Goal: Task Accomplishment & Management: Manage account settings

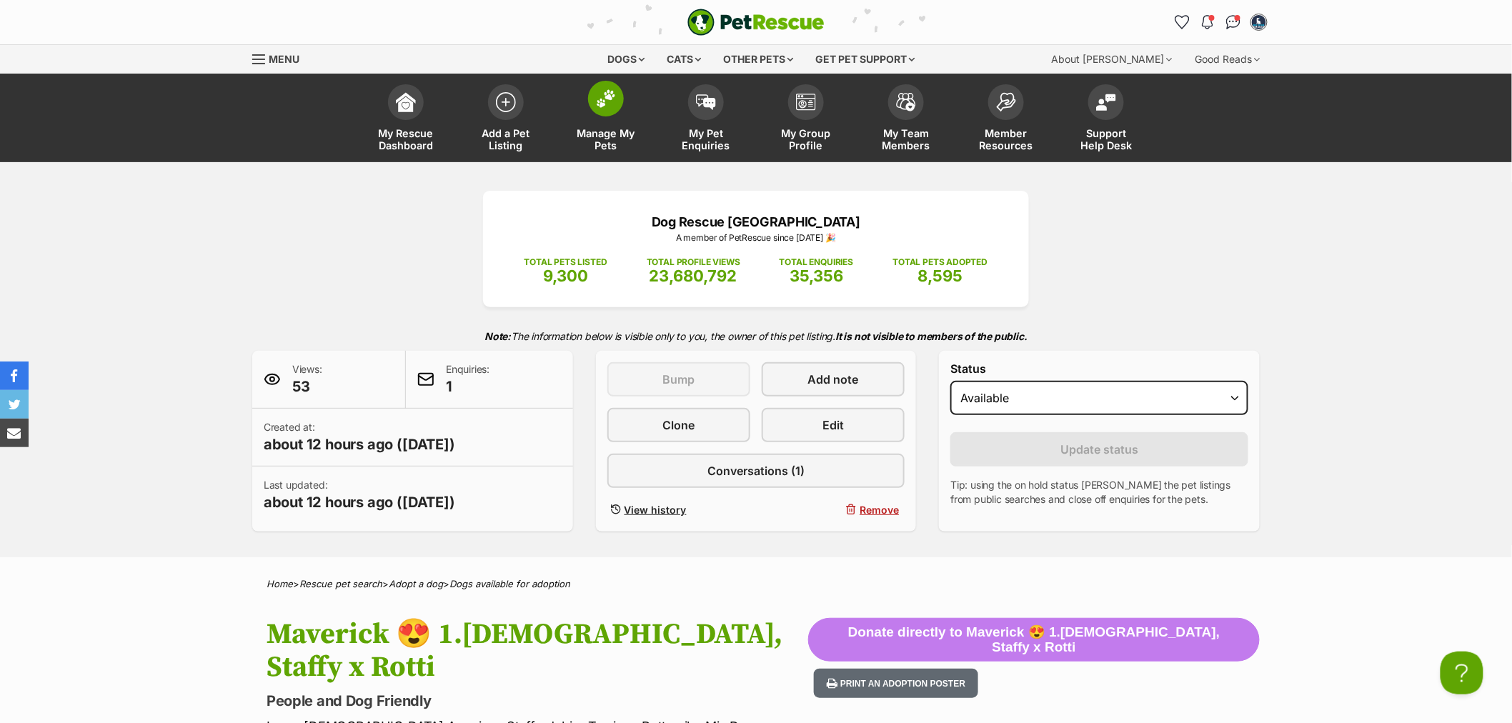
click at [575, 119] on link "Manage My Pets" at bounding box center [606, 119] width 100 height 85
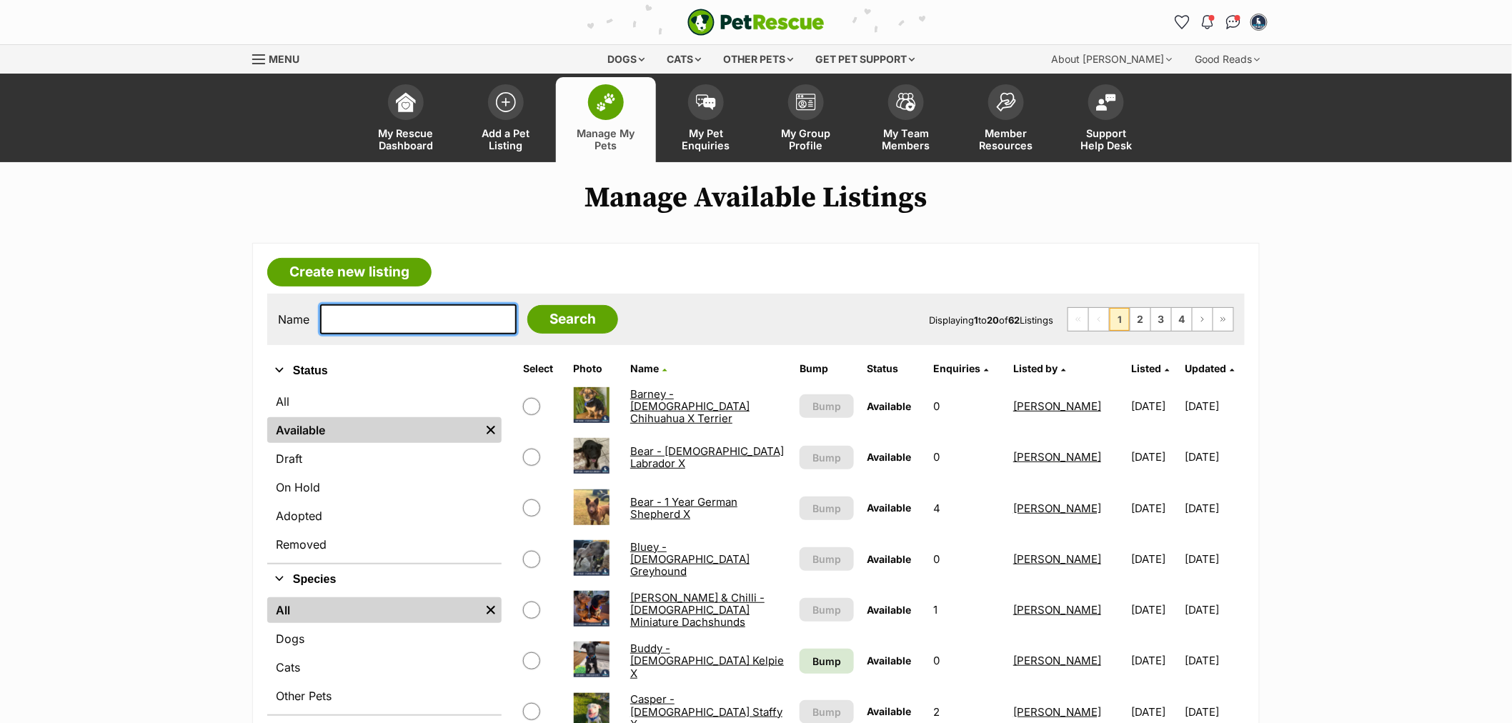
click at [430, 315] on input "text" at bounding box center [418, 319] width 196 height 30
type input "dim"
click at [527, 305] on input "Search" at bounding box center [572, 319] width 91 height 29
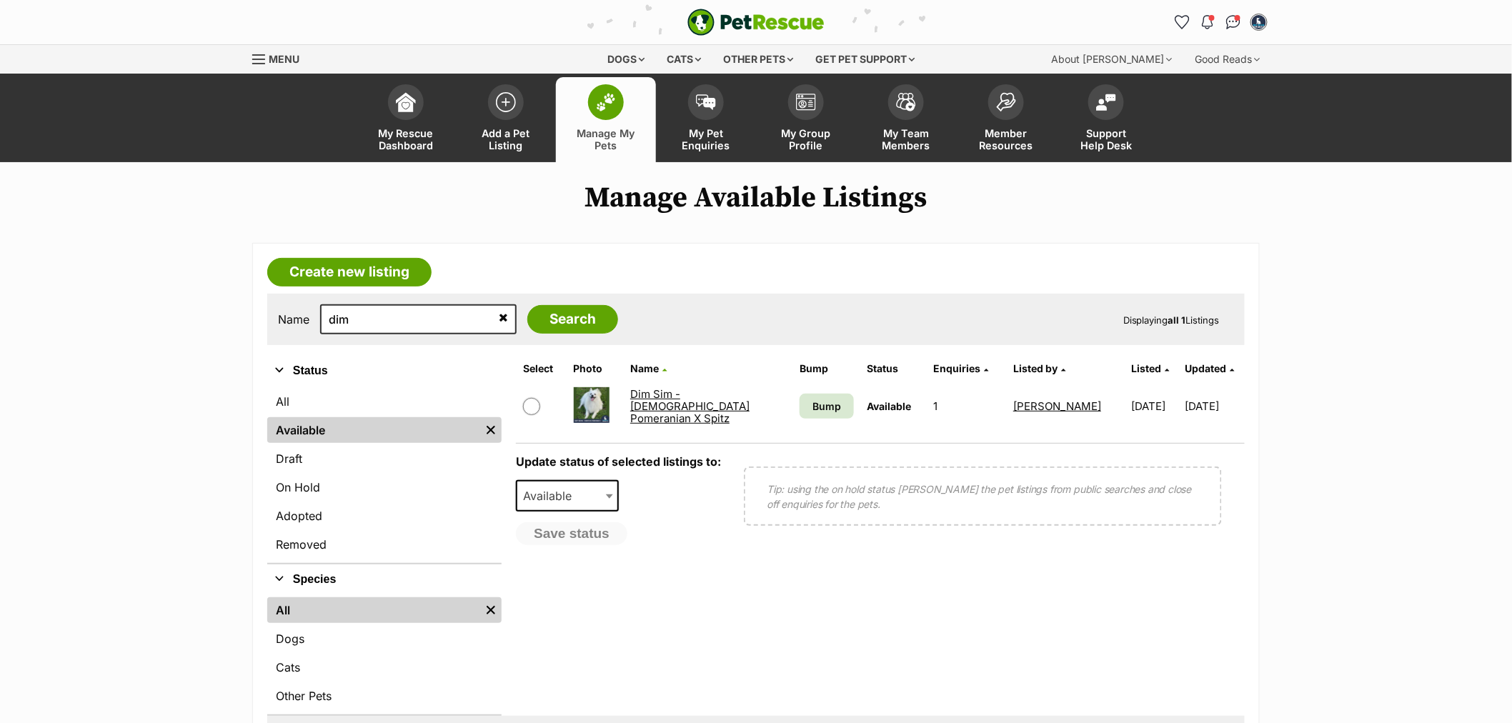
click at [658, 396] on link "Dim Sim - 10 Month Old Pomeranian X Spitz" at bounding box center [689, 406] width 119 height 39
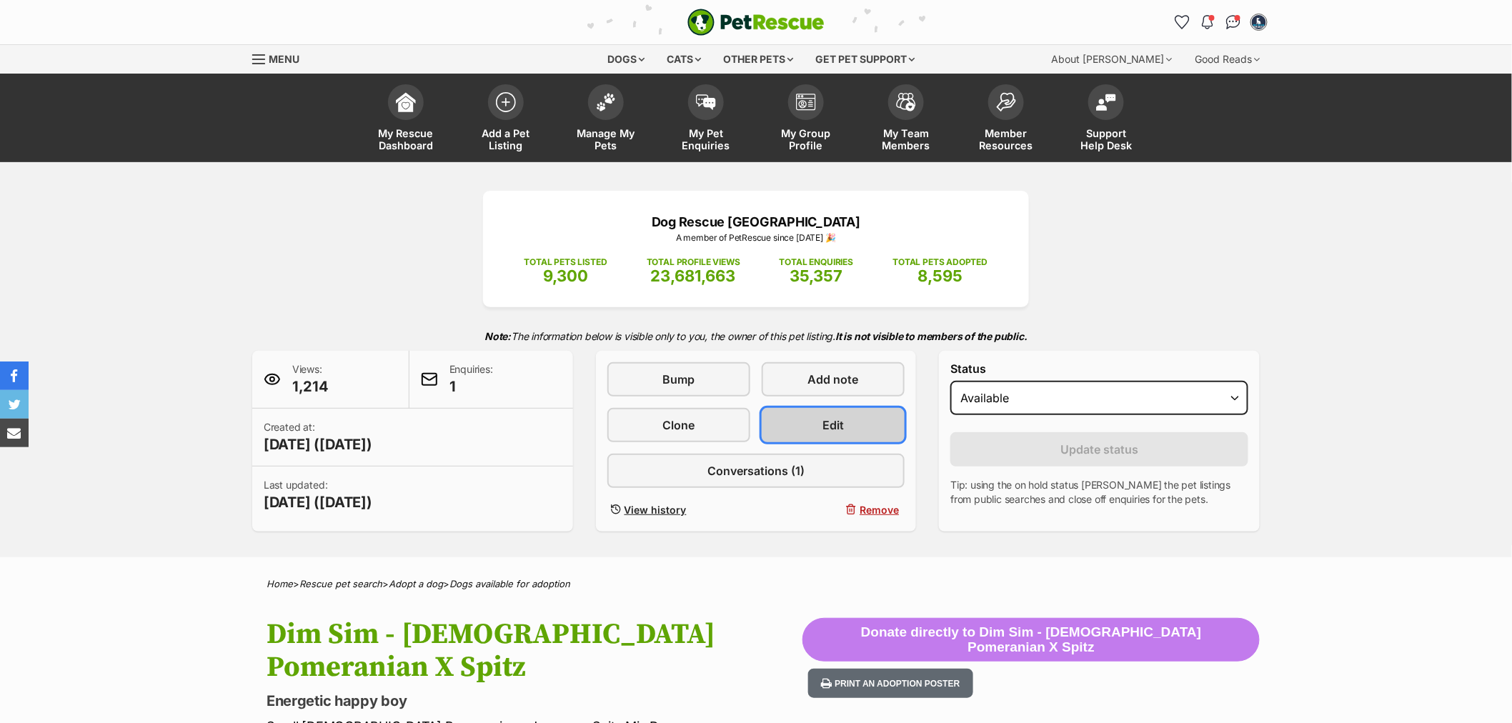
click at [816, 431] on link "Edit" at bounding box center [833, 425] width 143 height 34
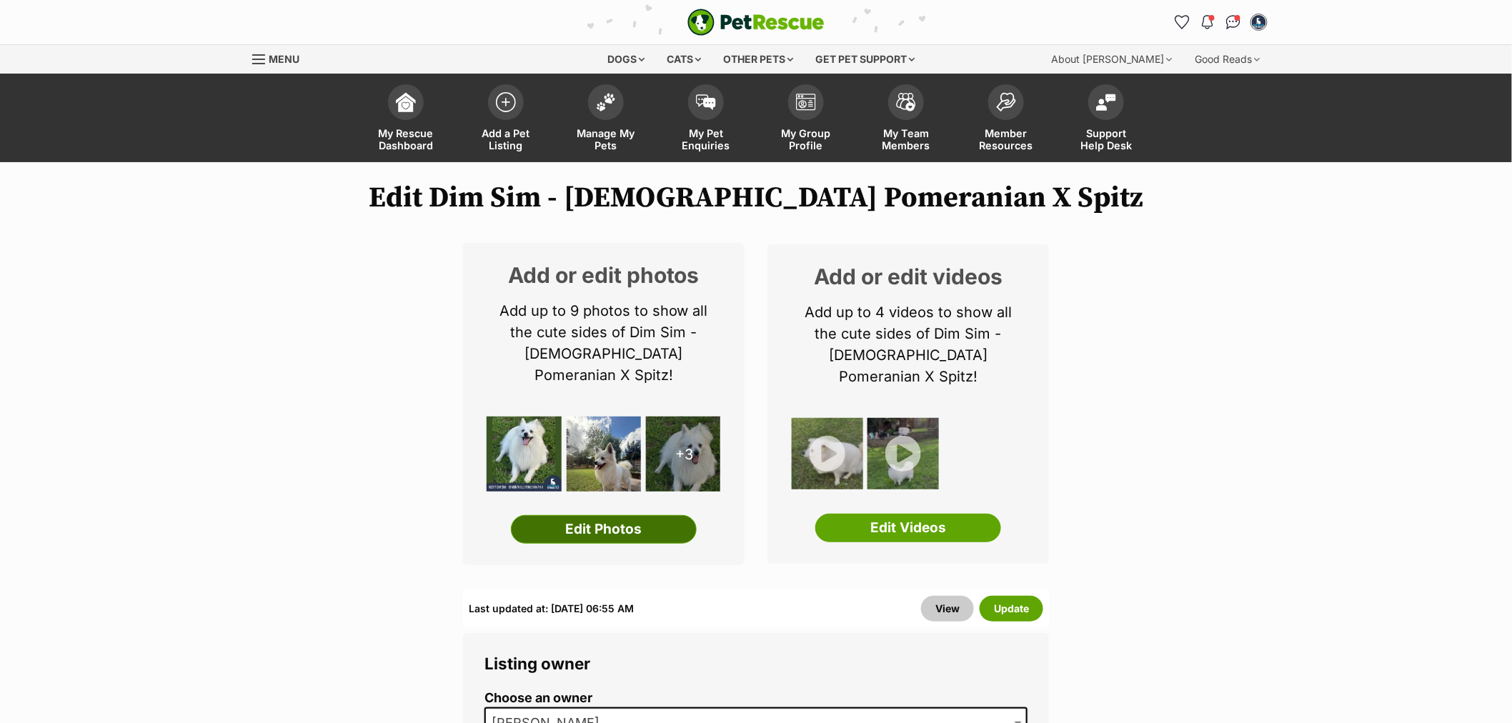
click at [629, 515] on link "Edit Photos" at bounding box center [604, 529] width 186 height 29
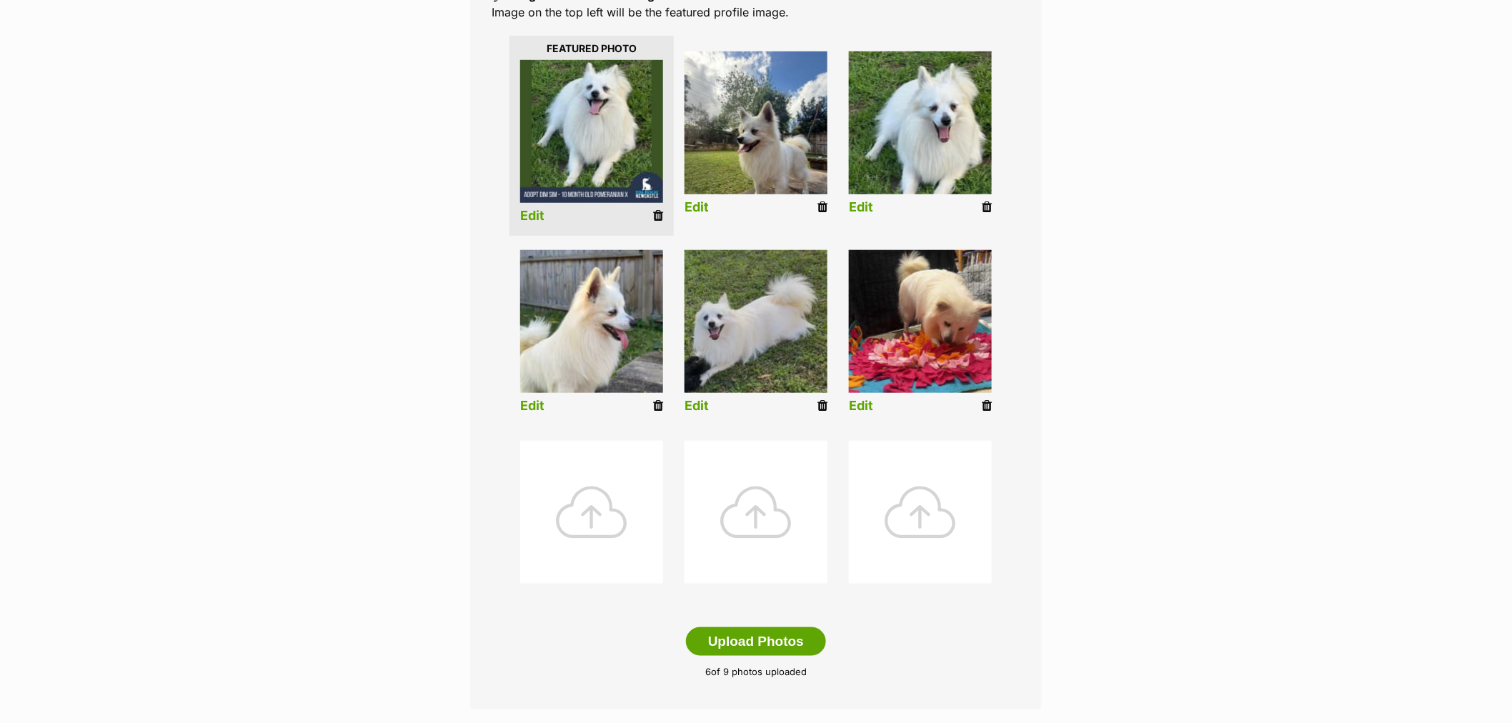
scroll to position [317, 0]
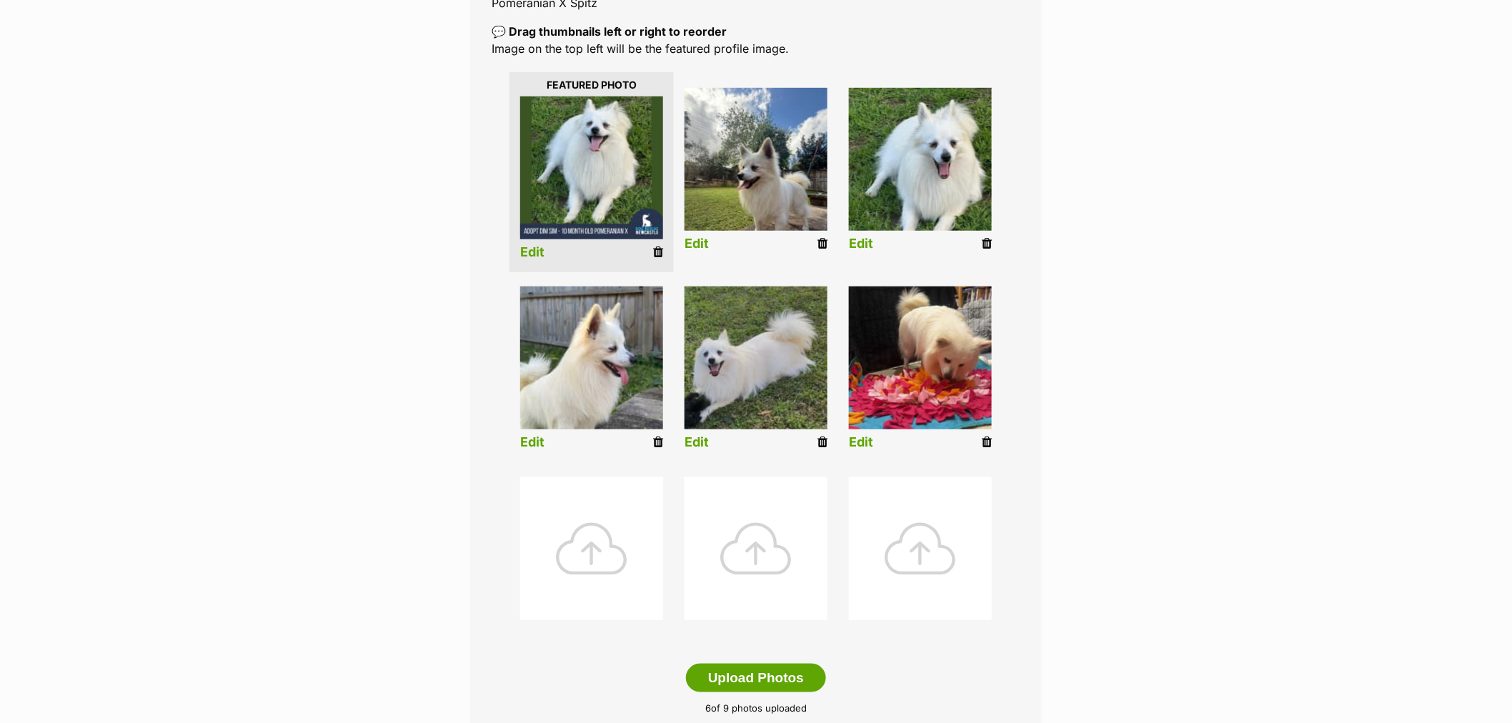
click at [597, 547] on div at bounding box center [591, 548] width 143 height 143
click at [589, 547] on div at bounding box center [591, 548] width 143 height 143
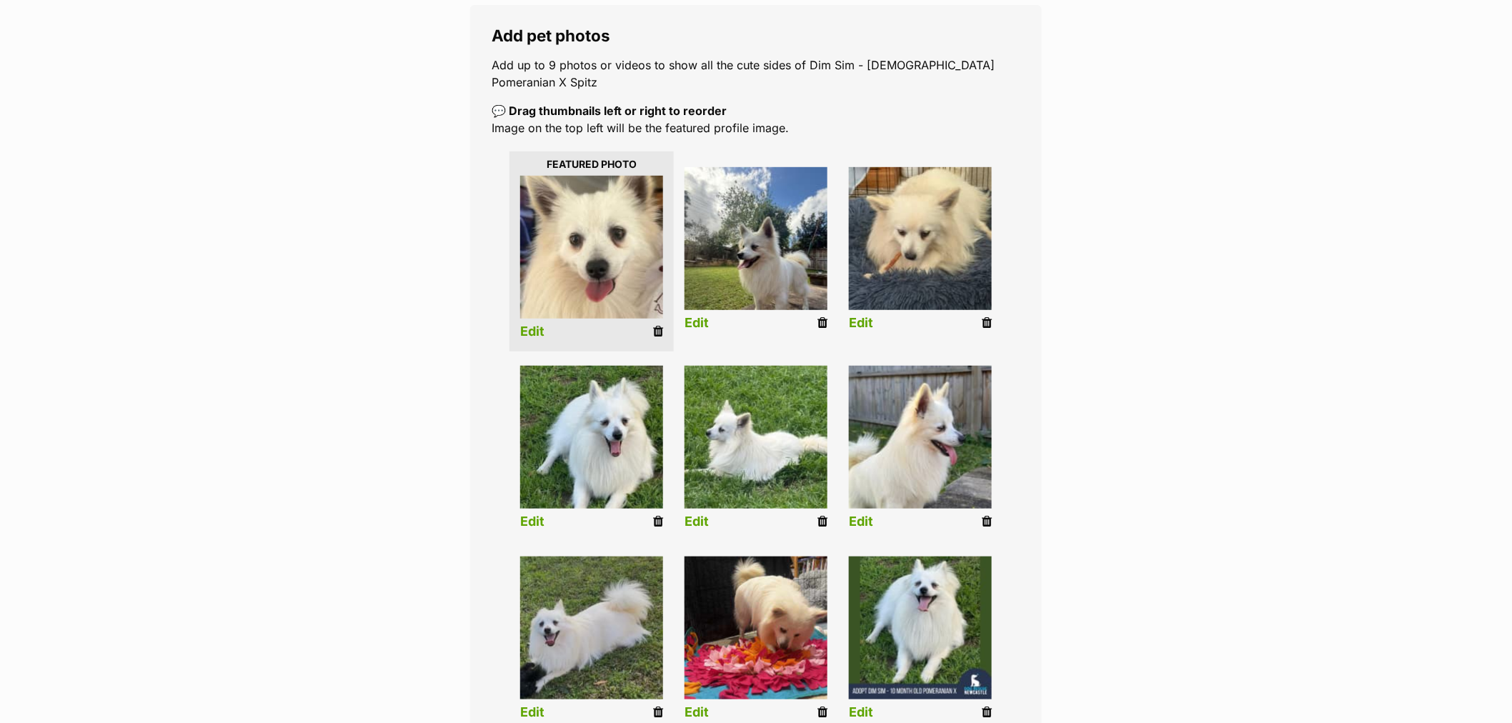
scroll to position [555, 0]
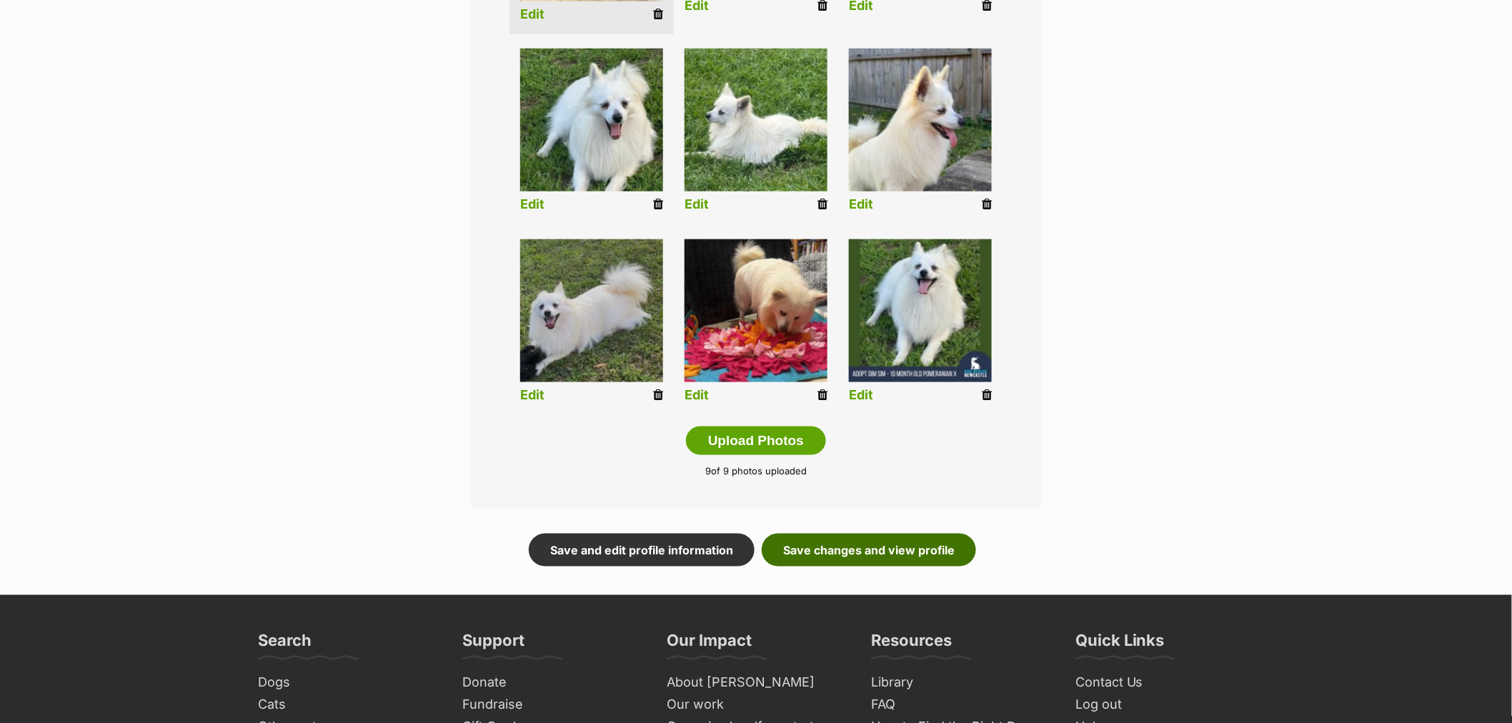
click at [908, 547] on link "Save changes and view profile" at bounding box center [869, 550] width 214 height 33
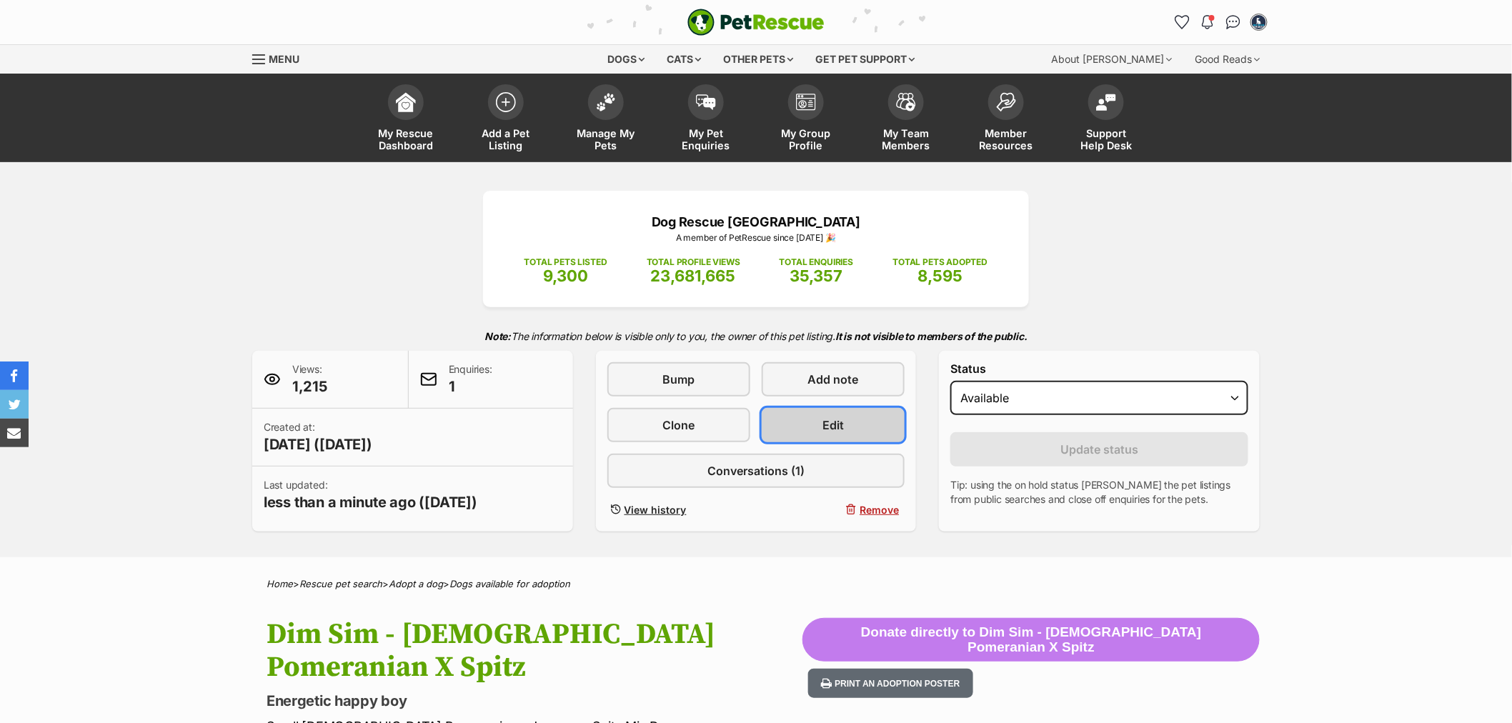
click at [824, 417] on span "Edit" at bounding box center [832, 425] width 21 height 17
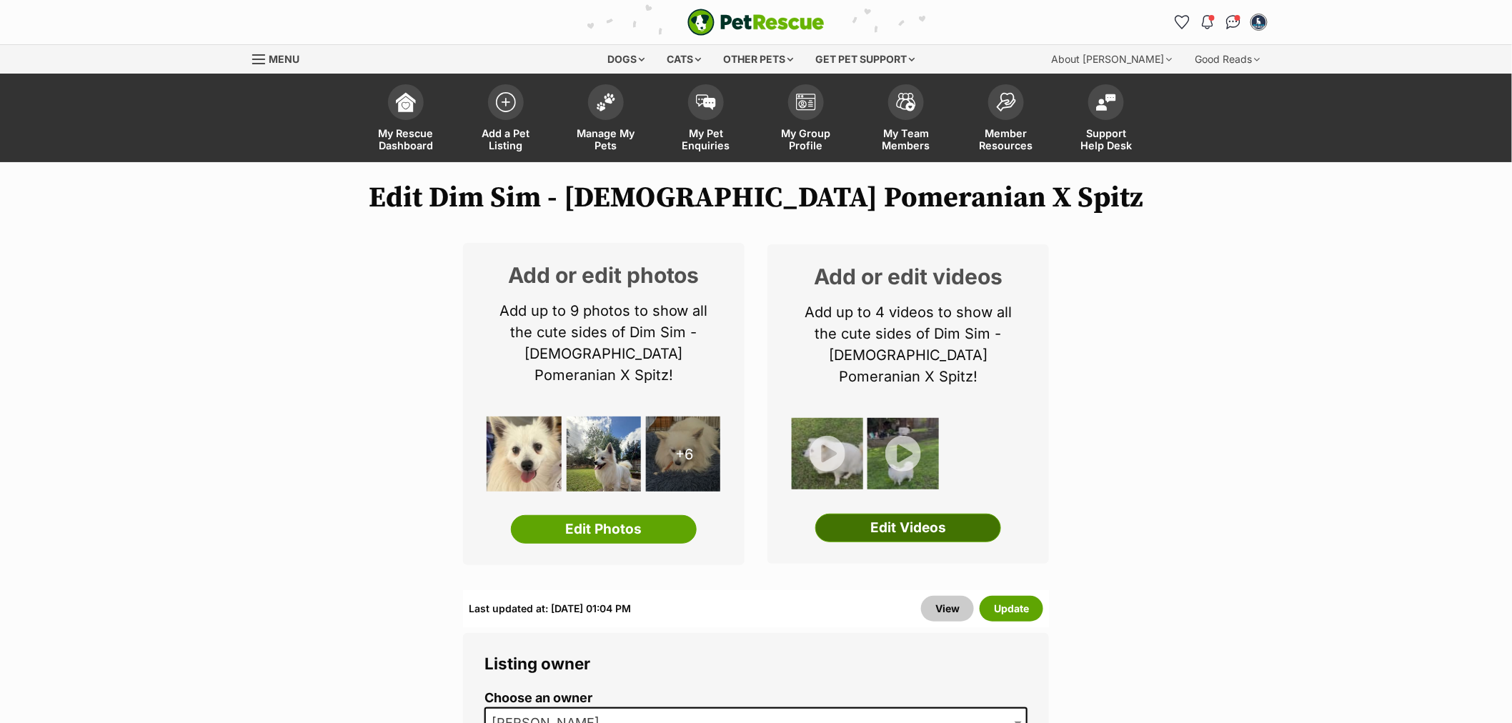
click at [885, 516] on link "Edit Videos" at bounding box center [908, 528] width 186 height 29
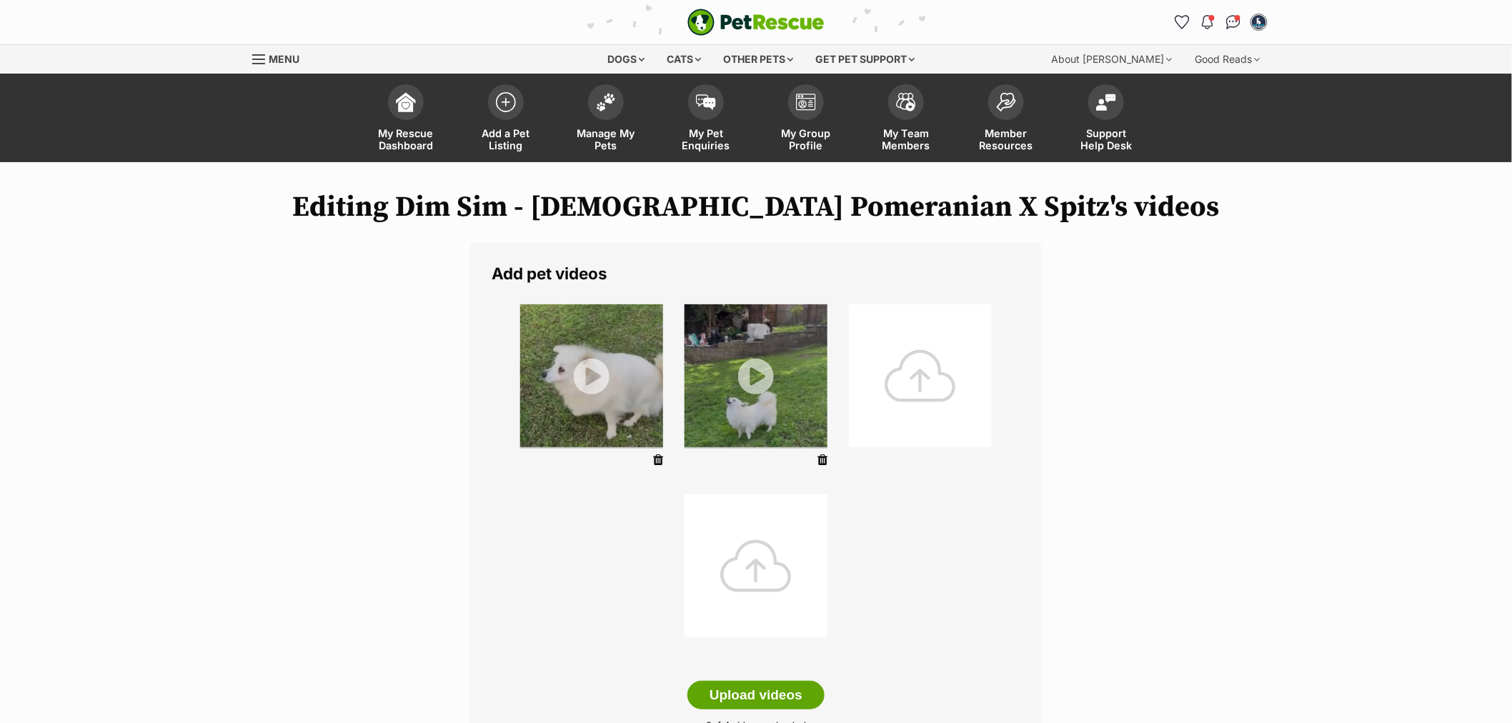
click at [917, 380] on div at bounding box center [920, 375] width 143 height 143
click at [920, 392] on div at bounding box center [920, 375] width 143 height 143
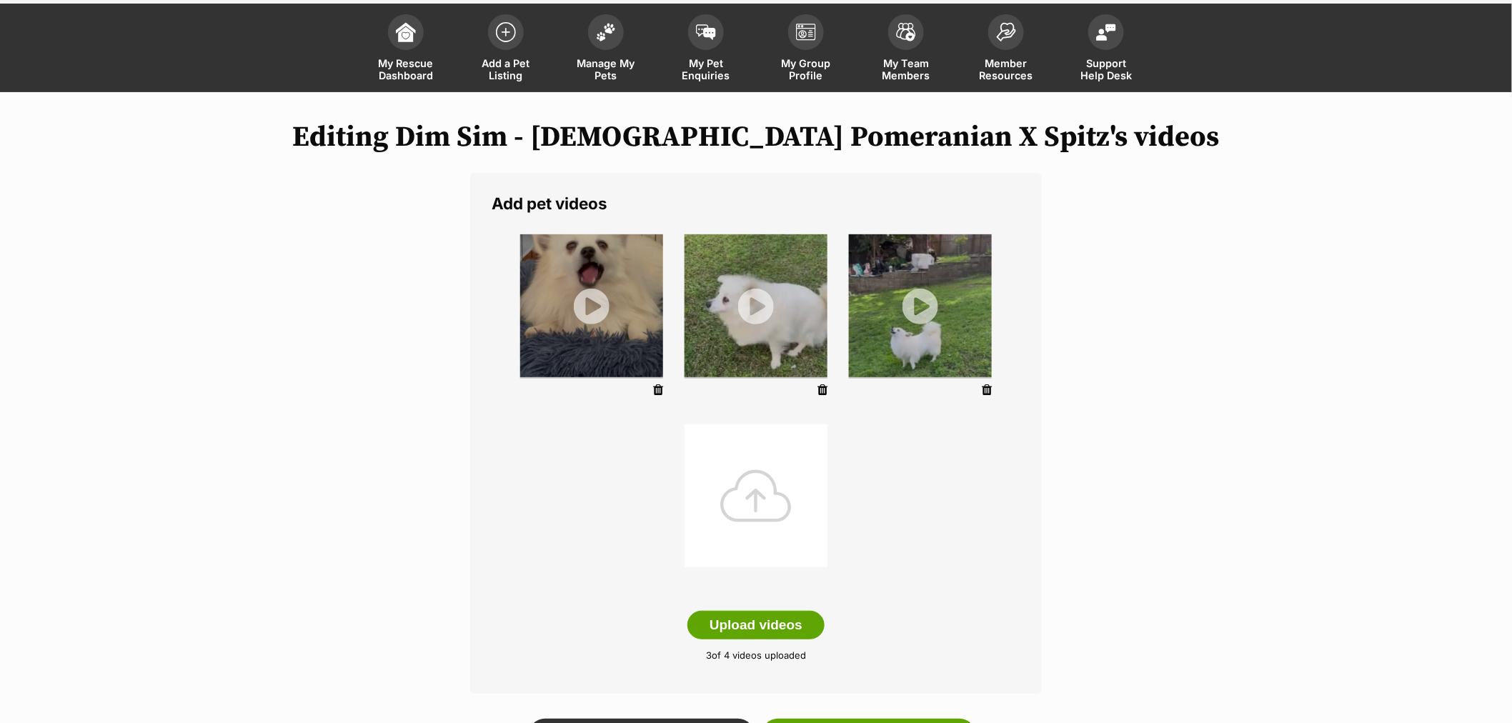
scroll to position [159, 0]
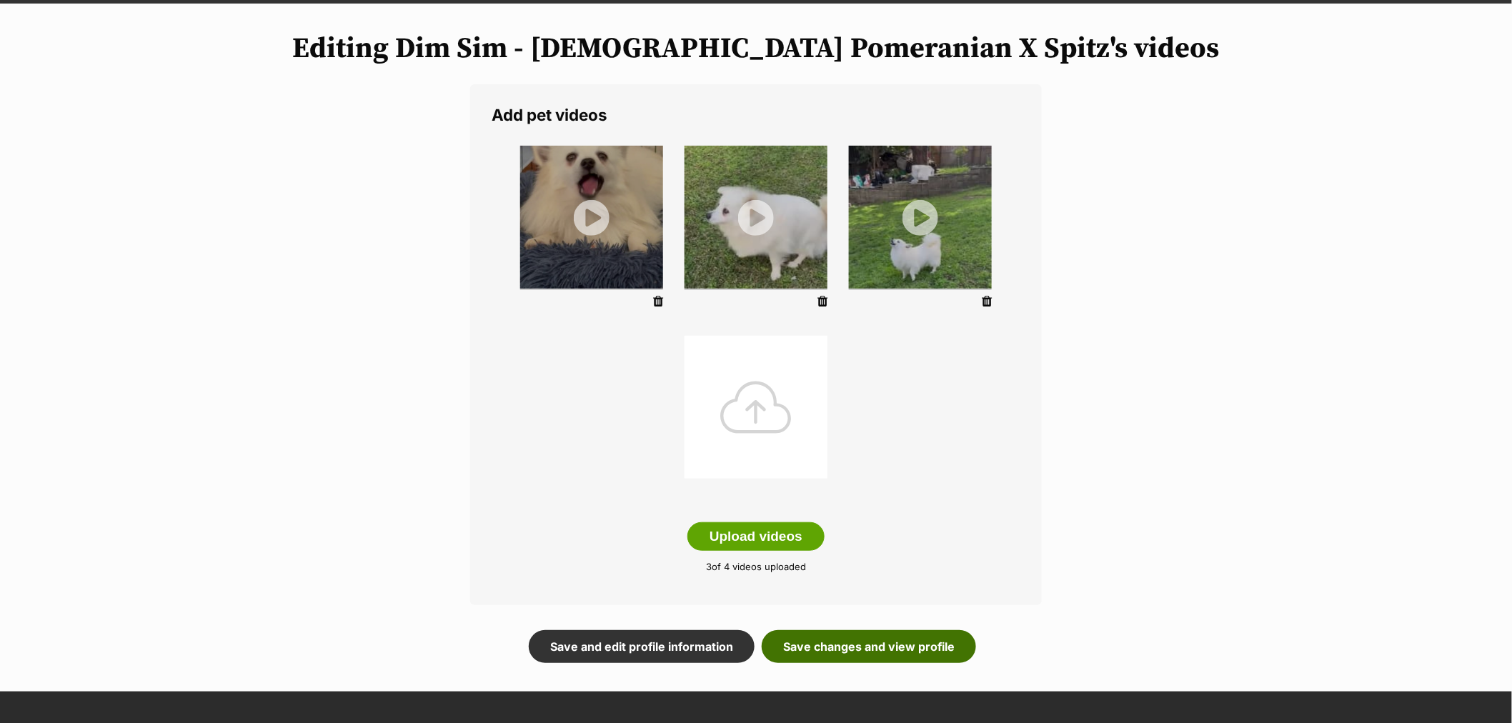
click at [875, 651] on link "Save changes and view profile" at bounding box center [869, 646] width 214 height 33
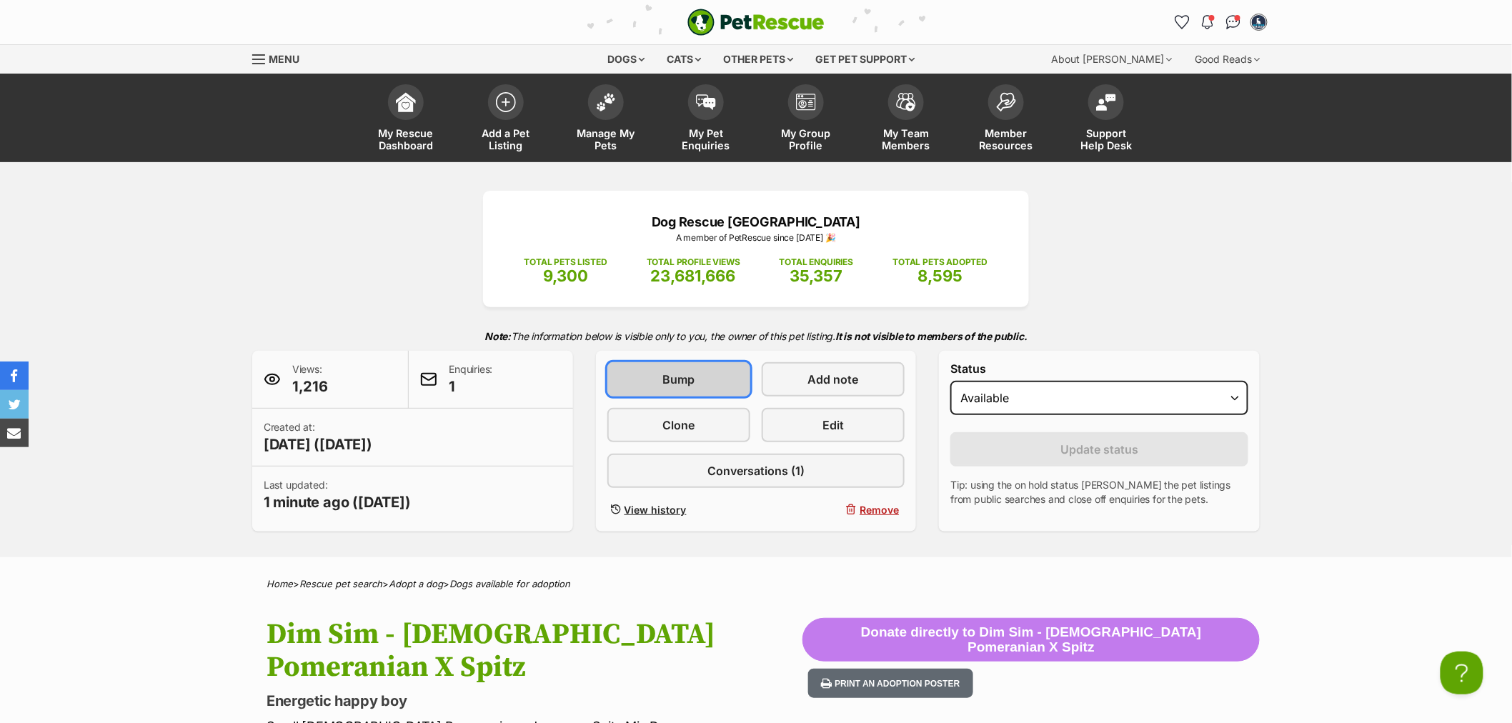
click at [699, 369] on link "Bump" at bounding box center [678, 379] width 143 height 34
click at [618, 124] on link "Manage My Pets" at bounding box center [606, 119] width 100 height 85
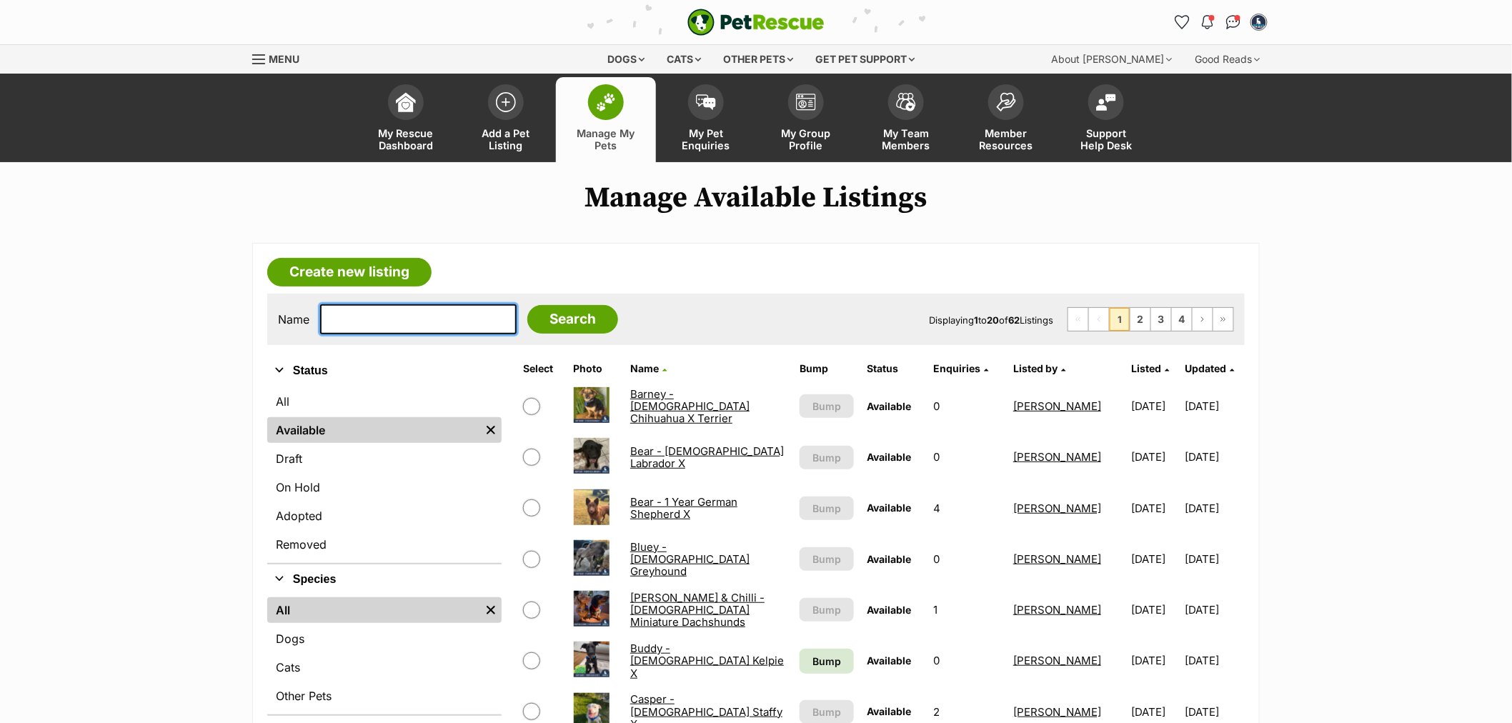
click at [379, 319] on input "text" at bounding box center [418, 319] width 196 height 30
type input "maveri"
click at [527, 305] on input "Search" at bounding box center [572, 319] width 91 height 29
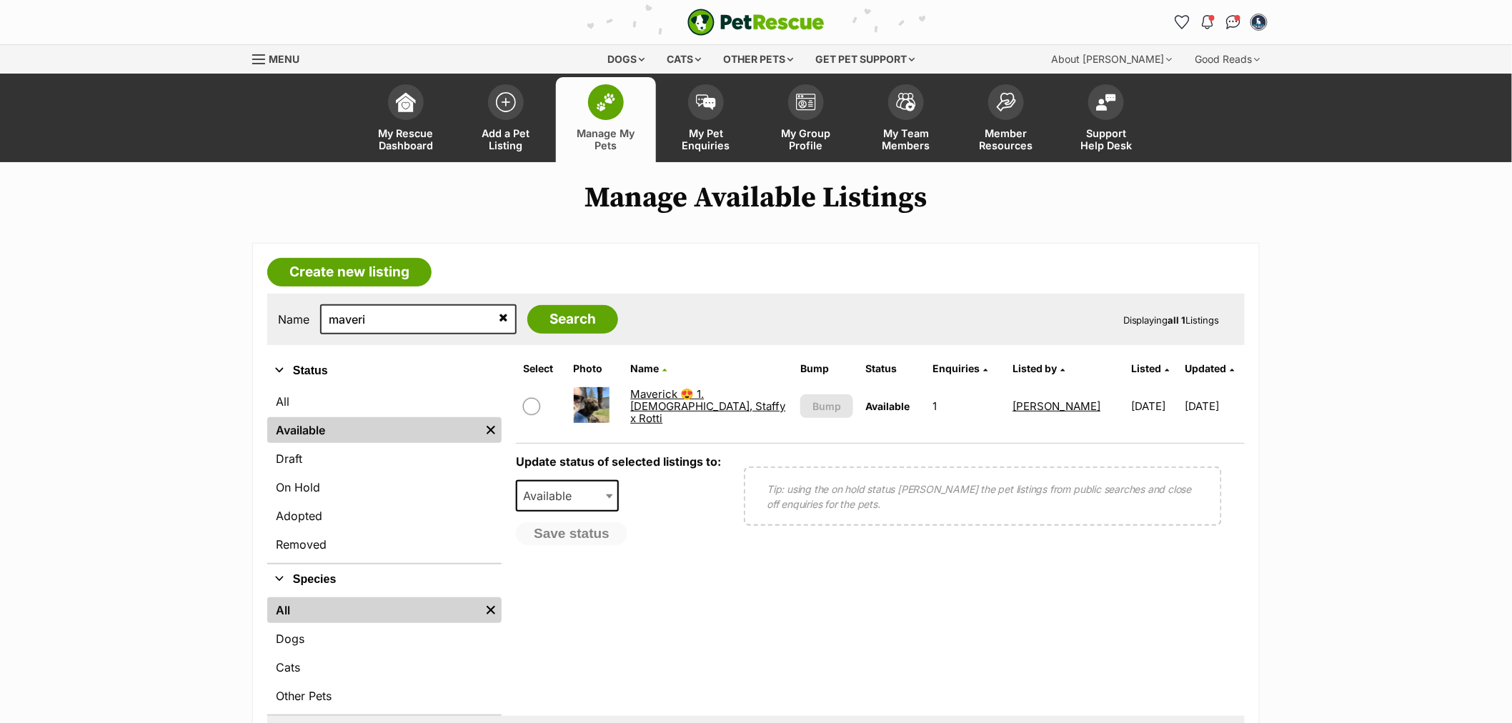
click at [669, 394] on link "Maverick 😍 1.[DEMOGRAPHIC_DATA], Staffy x Rotti" at bounding box center [707, 406] width 155 height 39
